Goal: Task Accomplishment & Management: Use online tool/utility

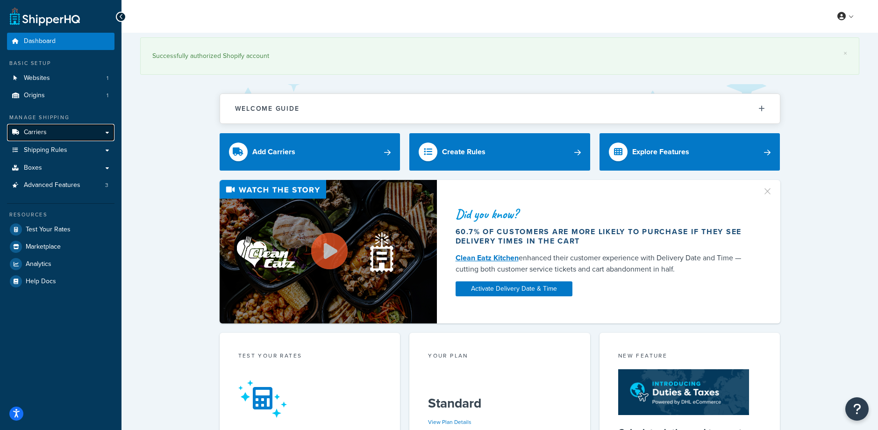
click at [55, 127] on link "Carriers" at bounding box center [60, 132] width 107 height 17
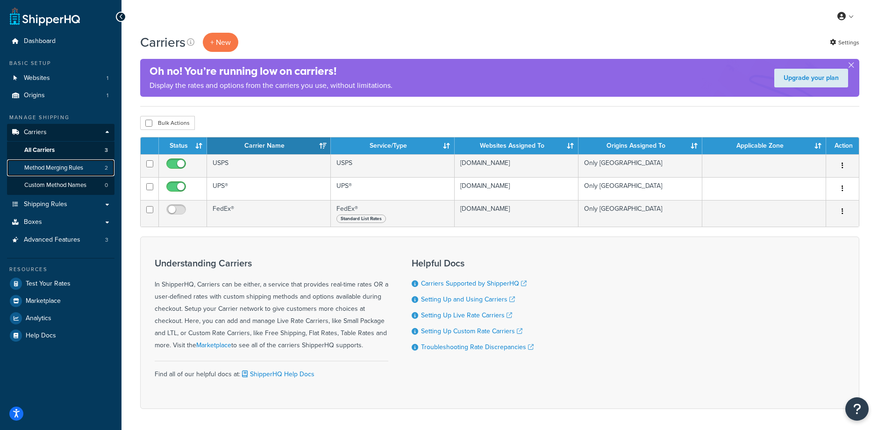
click at [57, 168] on span "Method Merging Rules" at bounding box center [53, 168] width 59 height 8
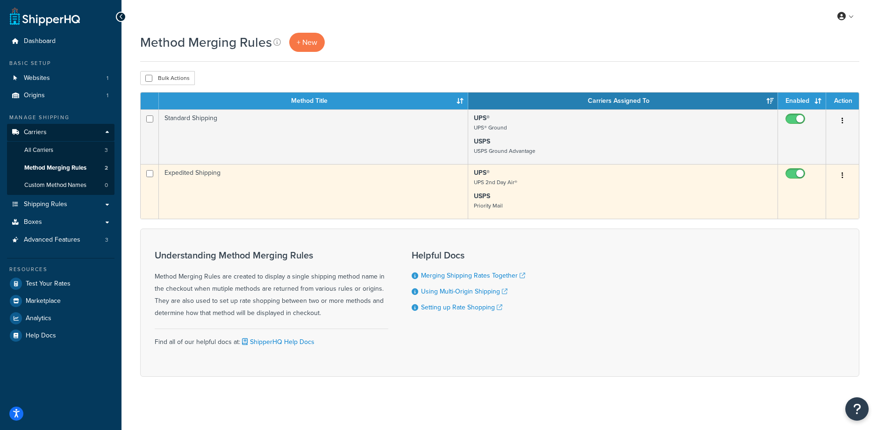
click at [390, 193] on td "Expedited Shipping" at bounding box center [313, 191] width 309 height 55
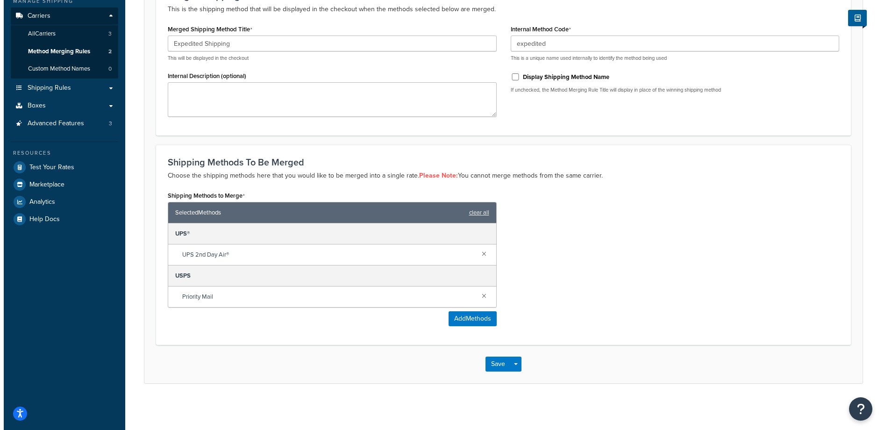
scroll to position [117, 0]
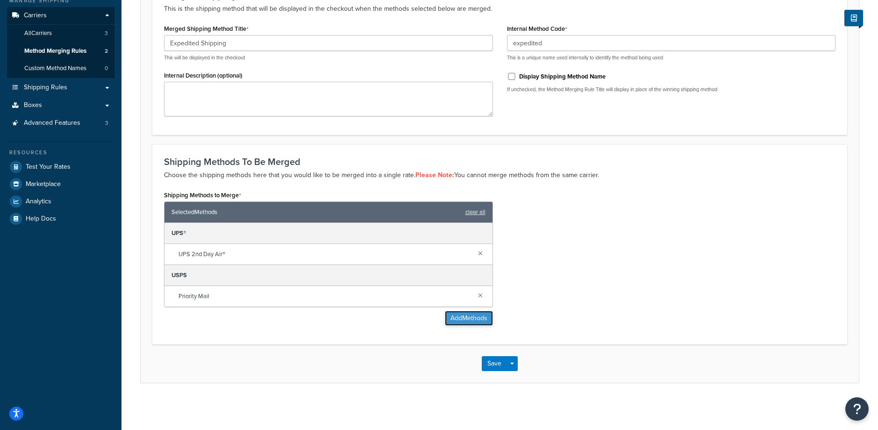
click at [469, 320] on button "Add Methods" at bounding box center [469, 318] width 48 height 15
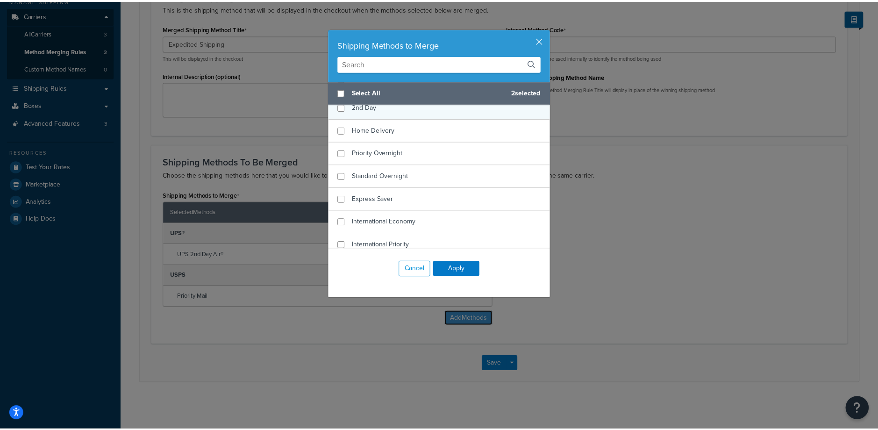
scroll to position [82, 0]
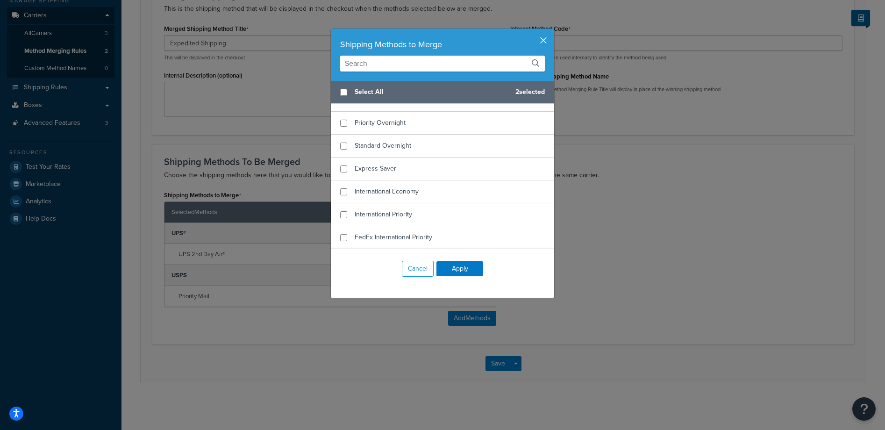
click at [552, 31] on button "button" at bounding box center [553, 30] width 2 height 2
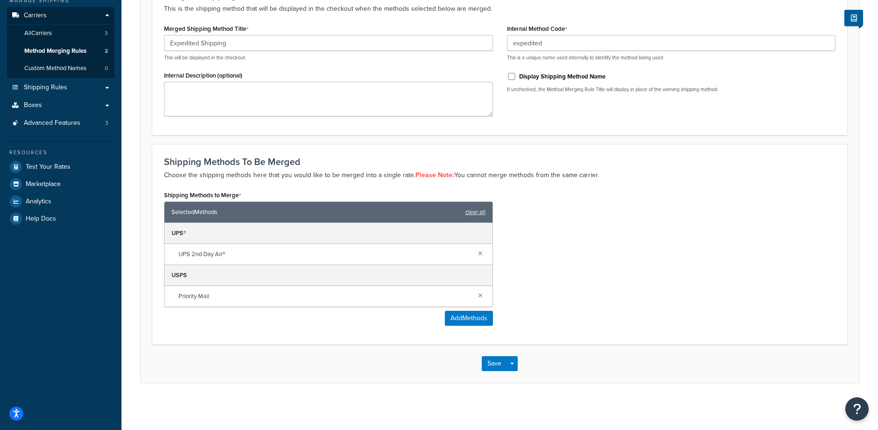
scroll to position [0, 0]
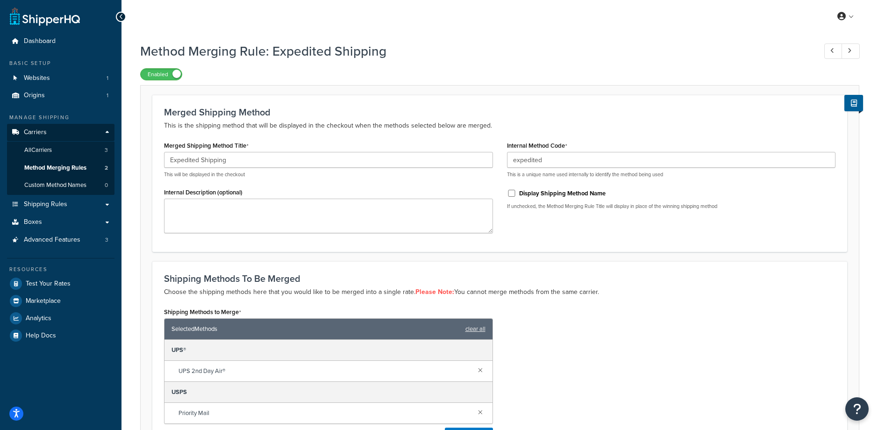
click at [121, 18] on icon at bounding box center [121, 17] width 4 height 7
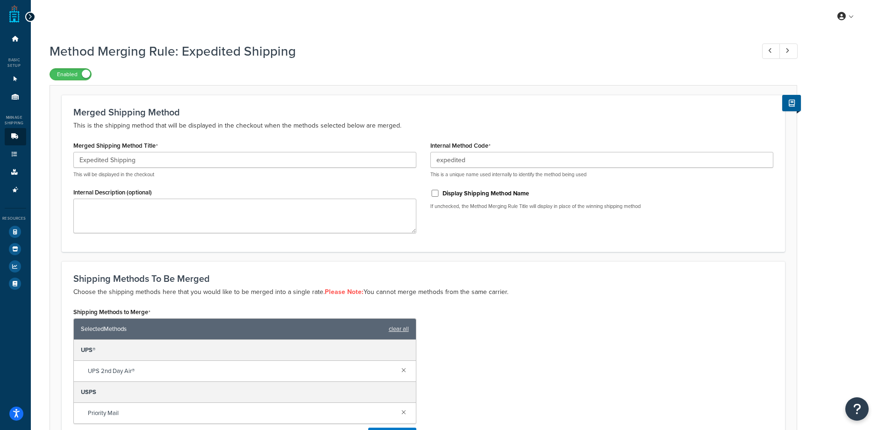
click at [31, 15] on icon at bounding box center [30, 17] width 4 height 7
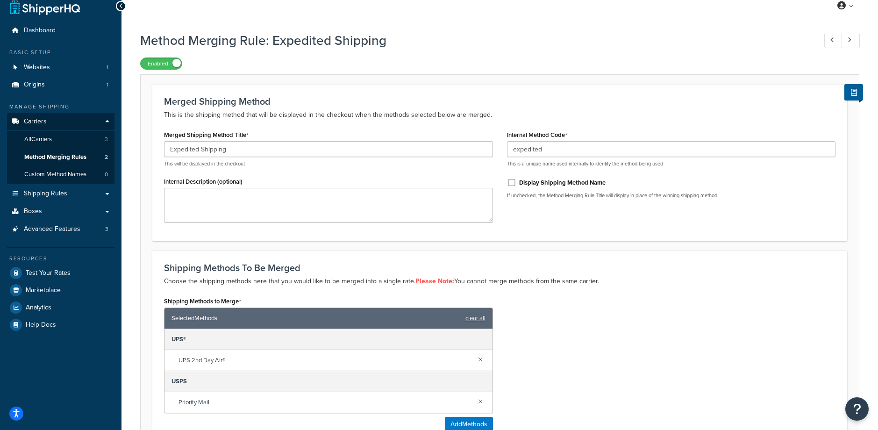
scroll to position [24, 0]
